Goal: Information Seeking & Learning: Learn about a topic

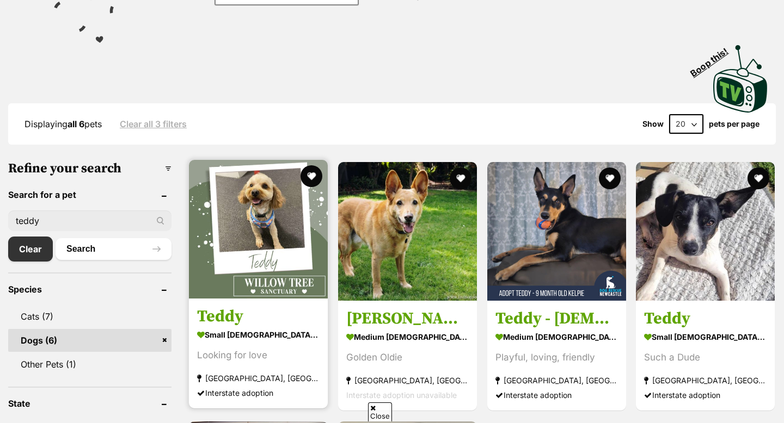
click at [265, 314] on h3 "Teddy" at bounding box center [258, 317] width 122 height 21
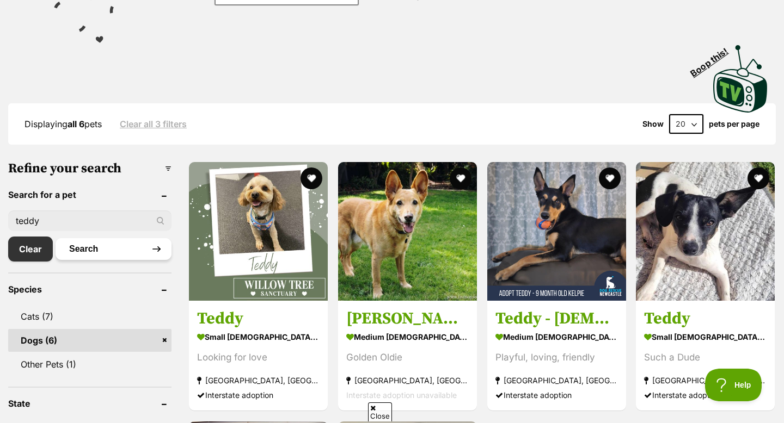
click at [100, 245] on button "Search" at bounding box center [114, 249] width 116 height 22
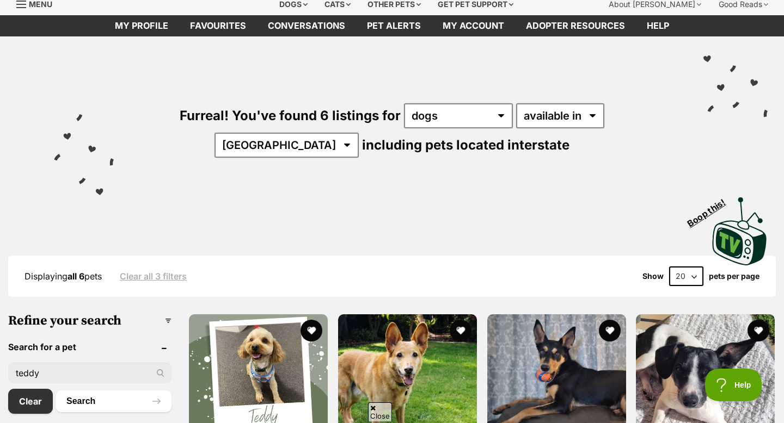
scroll to position [199, 0]
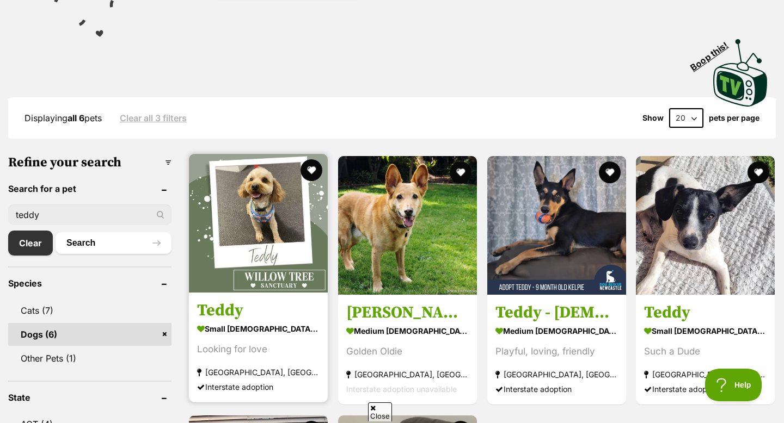
click at [277, 277] on img at bounding box center [258, 223] width 139 height 139
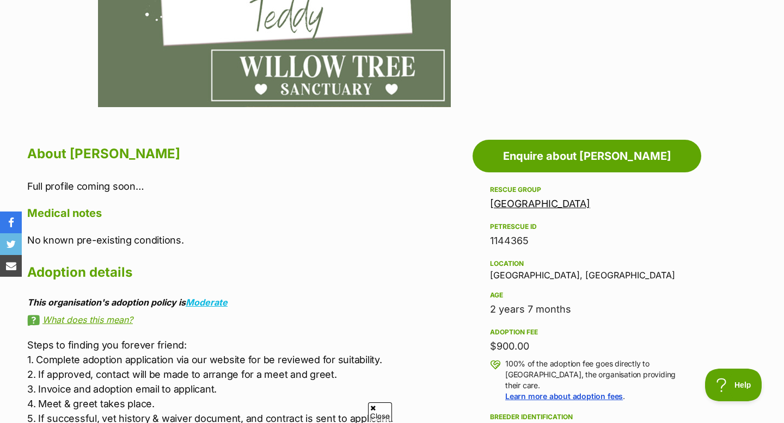
scroll to position [474, 0]
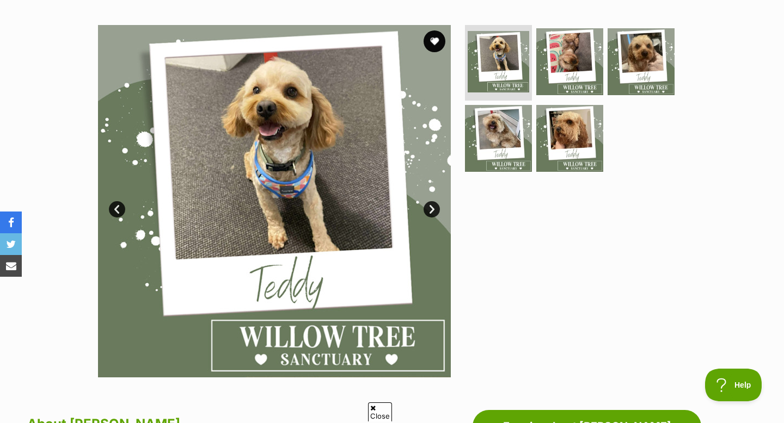
scroll to position [189, 0]
